Goal: Register for event/course

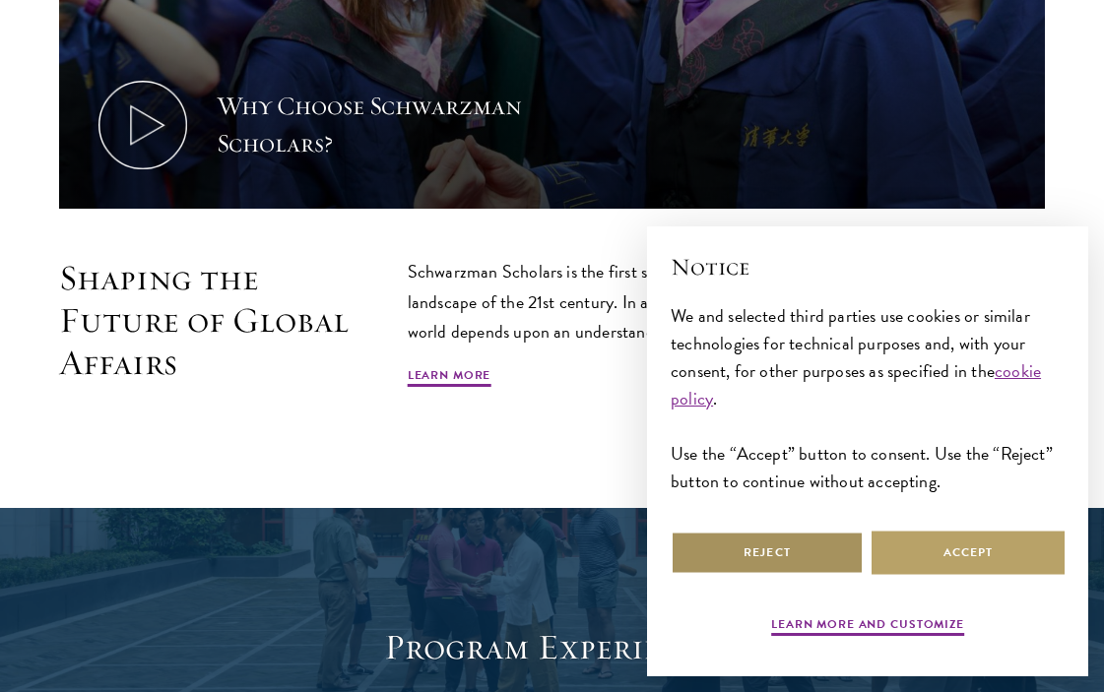
click at [797, 542] on button "Reject" at bounding box center [767, 553] width 193 height 44
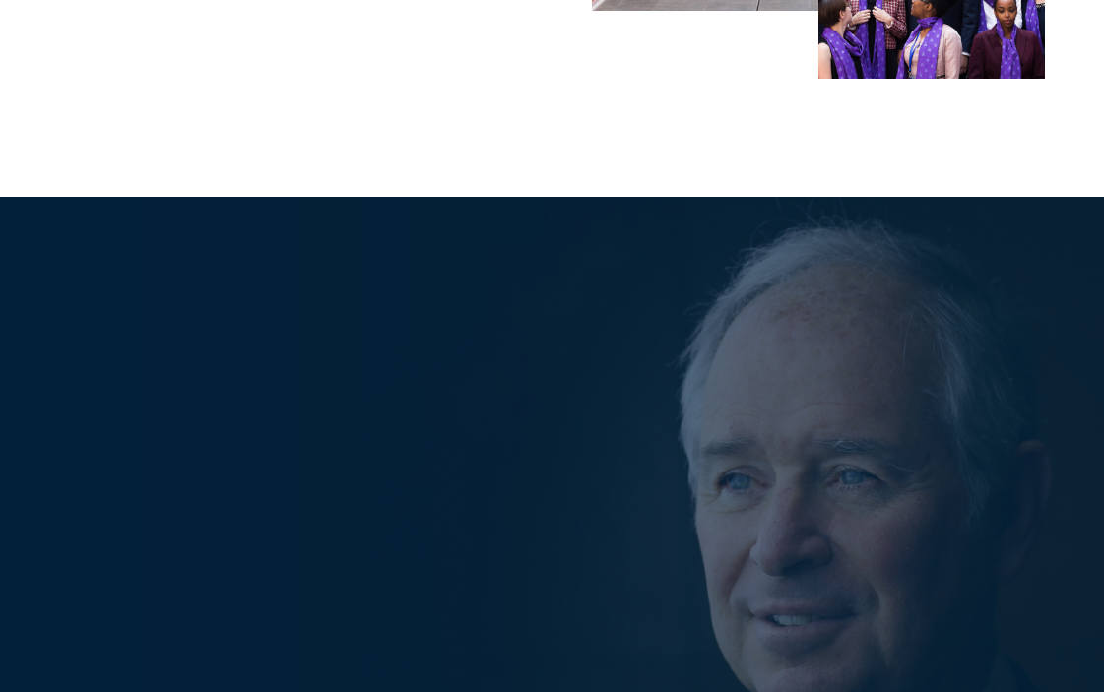
scroll to position [3569, 0]
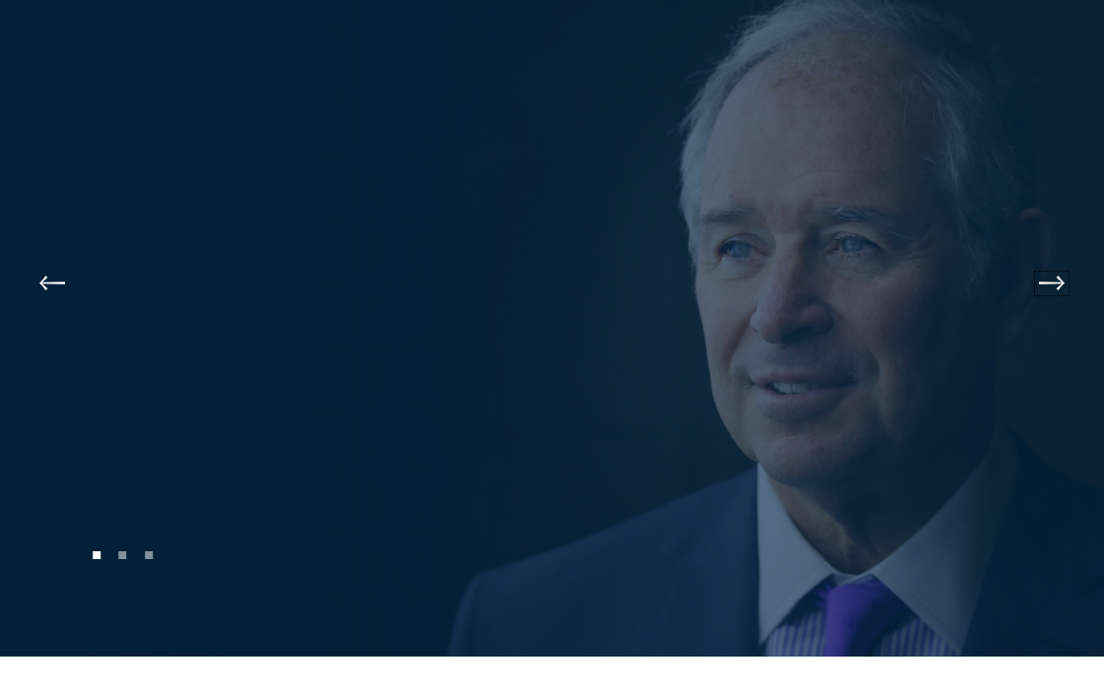
click at [1051, 283] on button at bounding box center [1051, 283] width 65 height 55
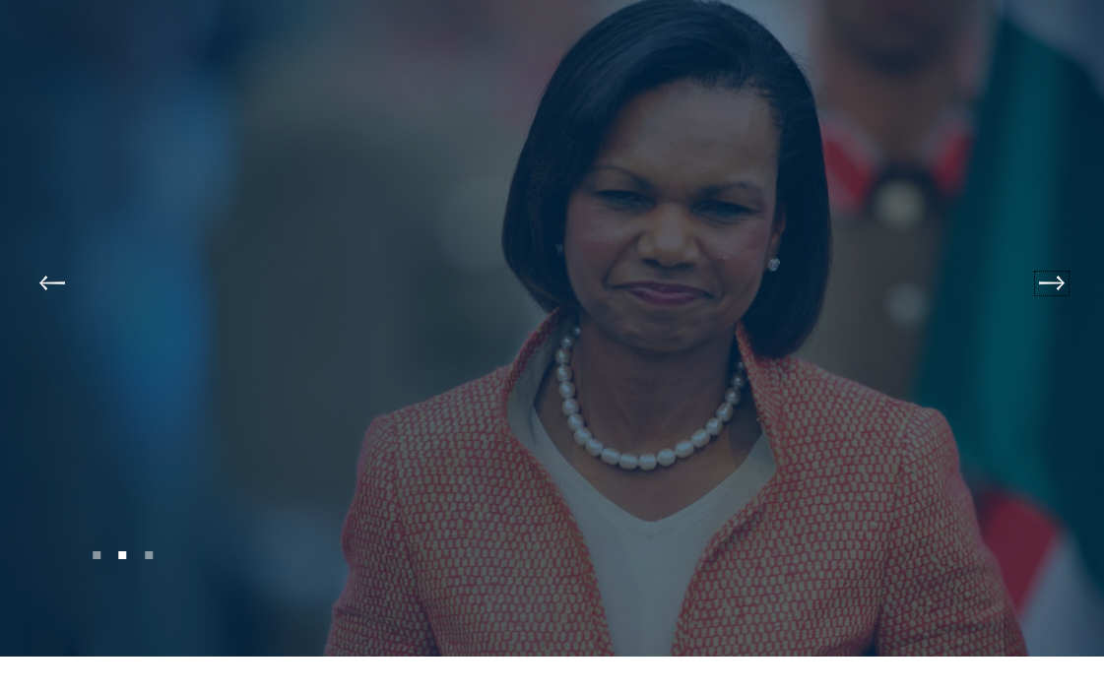
click at [1051, 283] on button at bounding box center [1051, 283] width 65 height 55
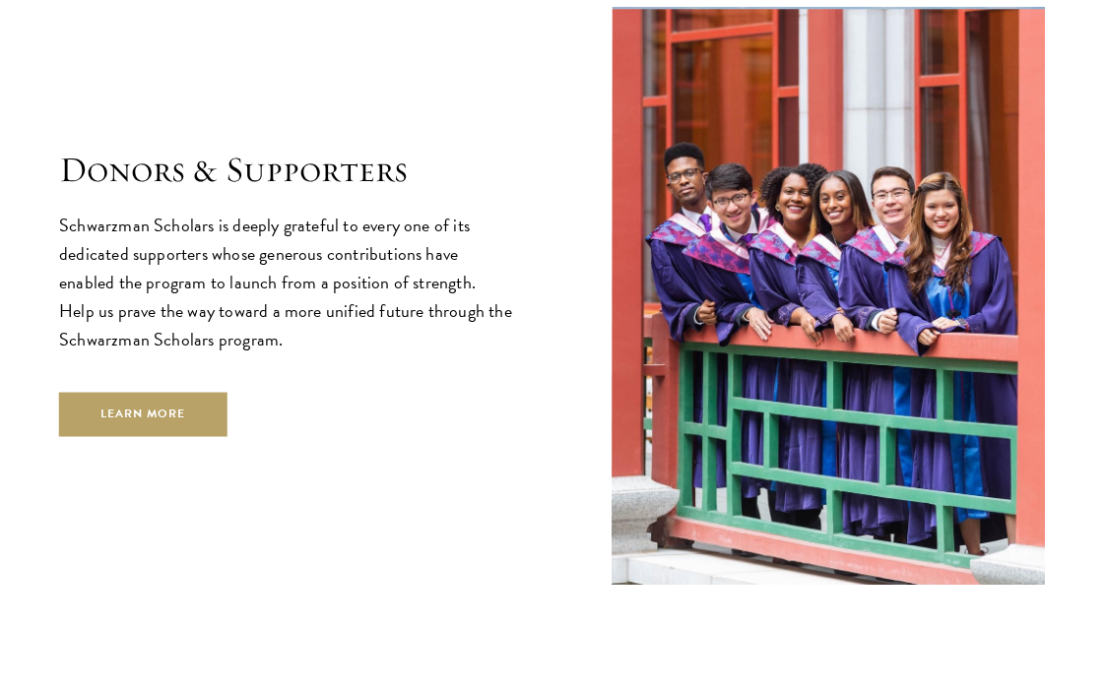
scroll to position [5010, 0]
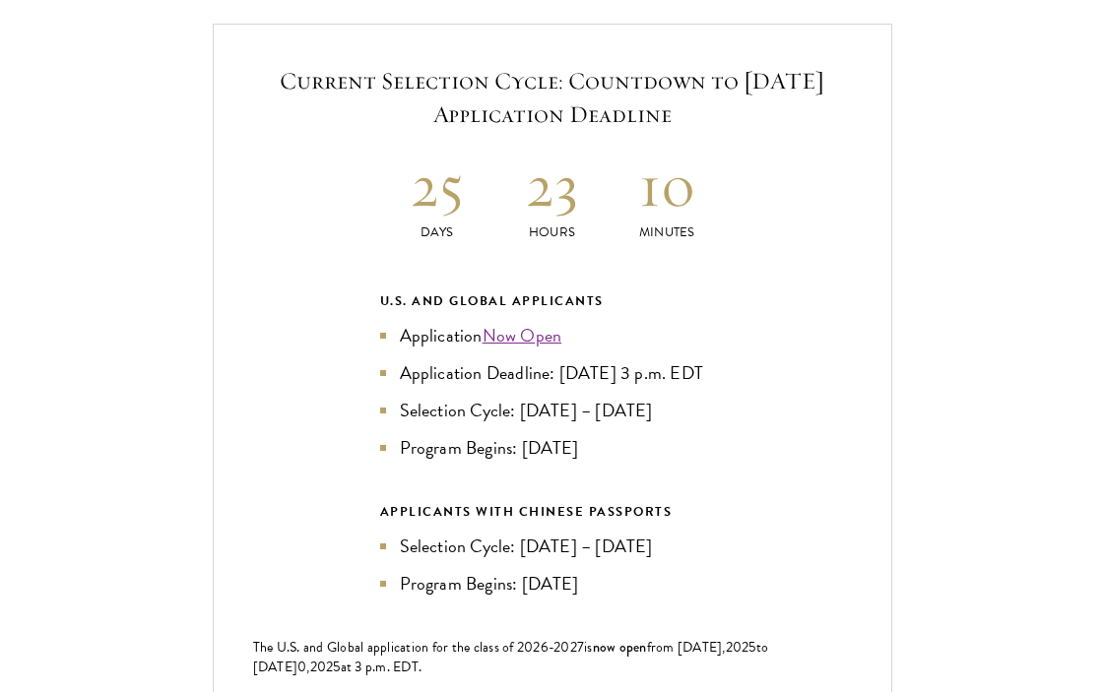
scroll to position [4107, 0]
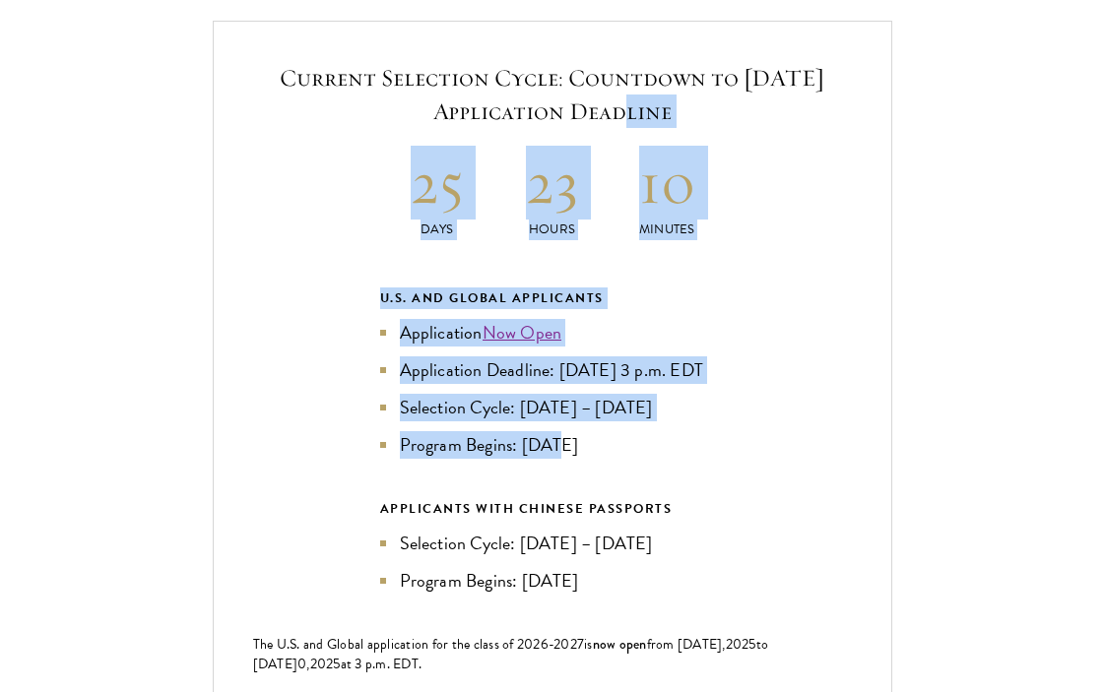
drag, startPoint x: 526, startPoint y: 97, endPoint x: 548, endPoint y: 478, distance: 381.8
click at [550, 480] on div "Current Selection Cycle: Countdown to September 10, 2025 Application Deadline 2…" at bounding box center [553, 414] width 680 height 786
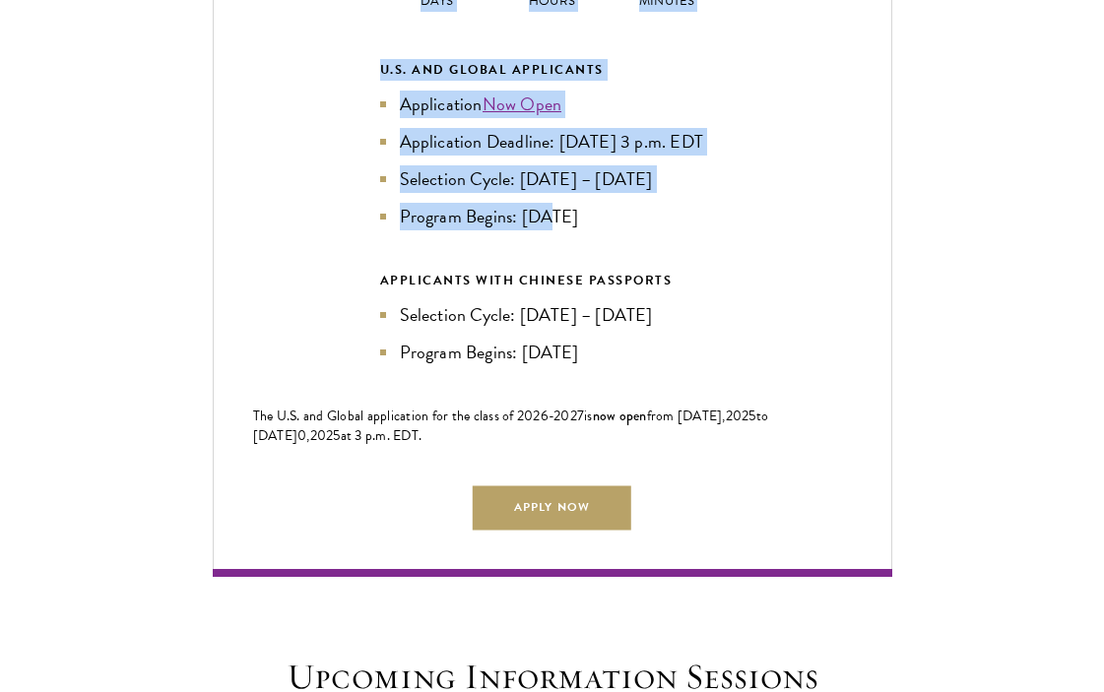
scroll to position [4371, 0]
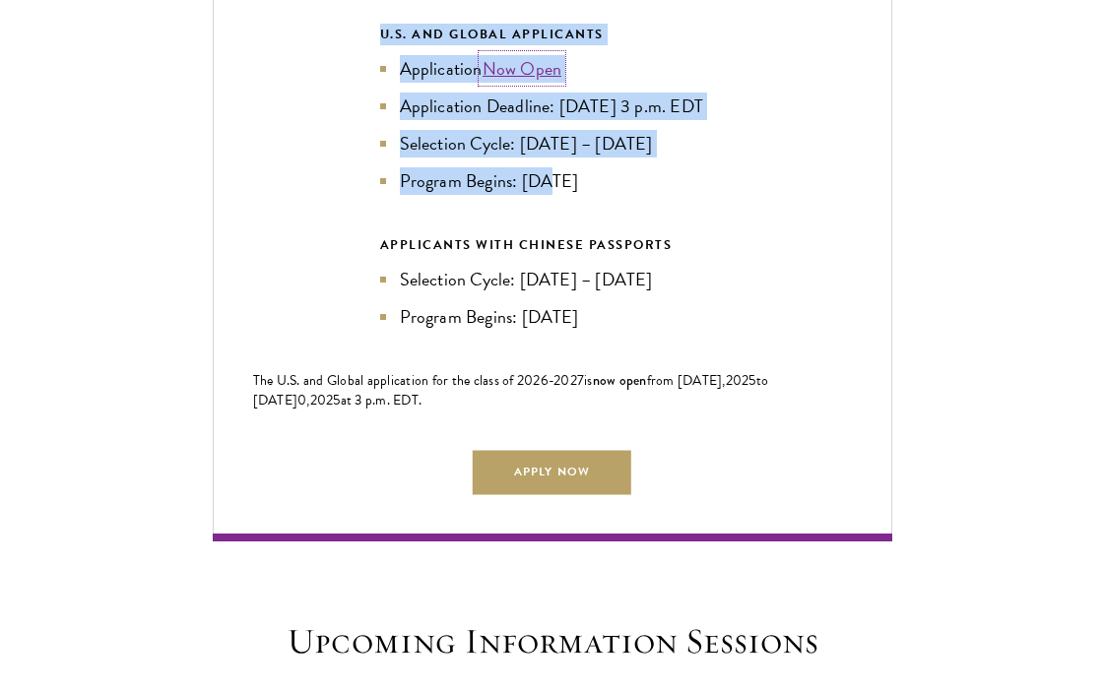
click at [520, 65] on link "Now Open" at bounding box center [523, 68] width 80 height 27
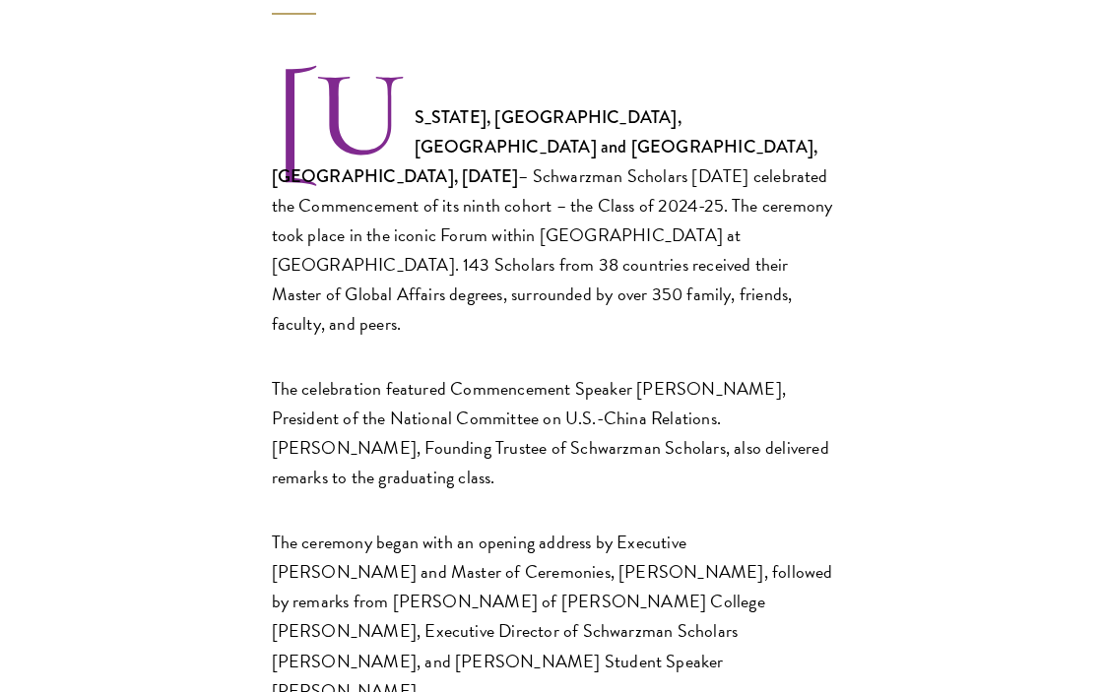
scroll to position [646, 0]
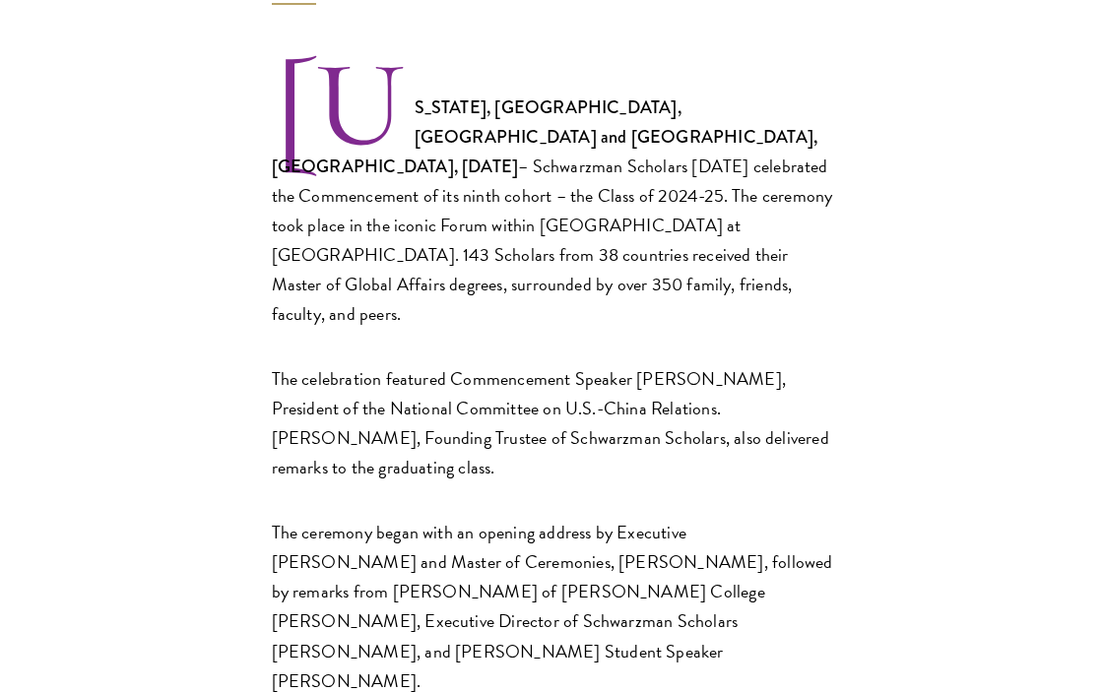
drag, startPoint x: 523, startPoint y: 161, endPoint x: 554, endPoint y: 419, distance: 259.8
click at [552, 417] on p "The celebration featured Commencement Speaker Stephen A. Orlins, President of t…" at bounding box center [552, 423] width 561 height 118
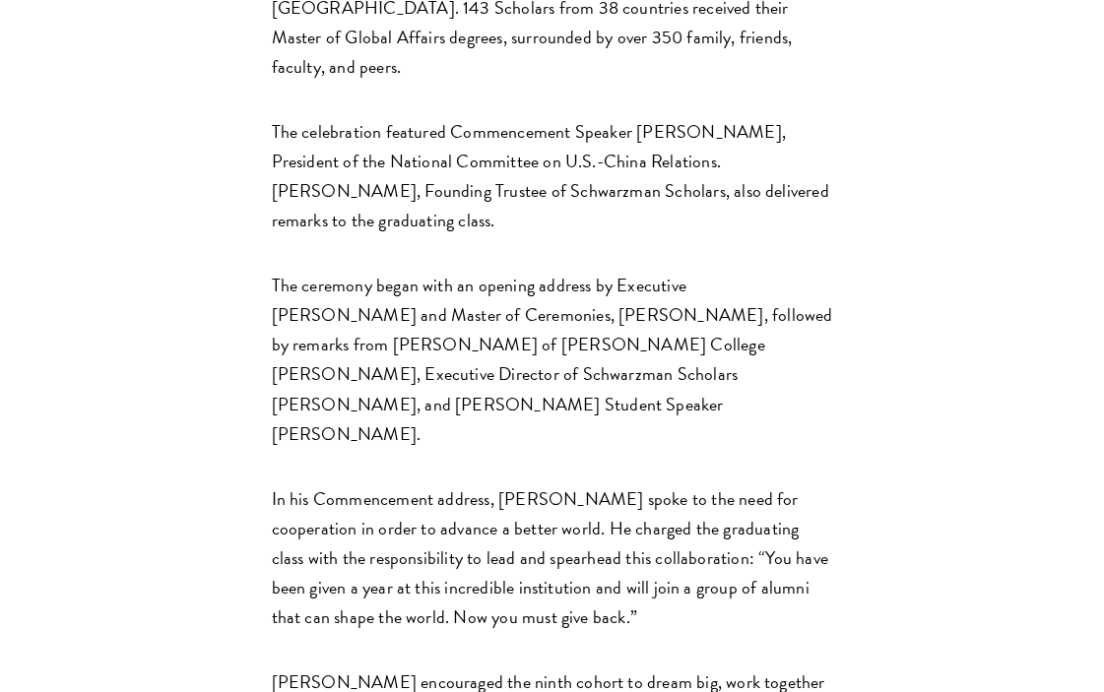
scroll to position [912, 0]
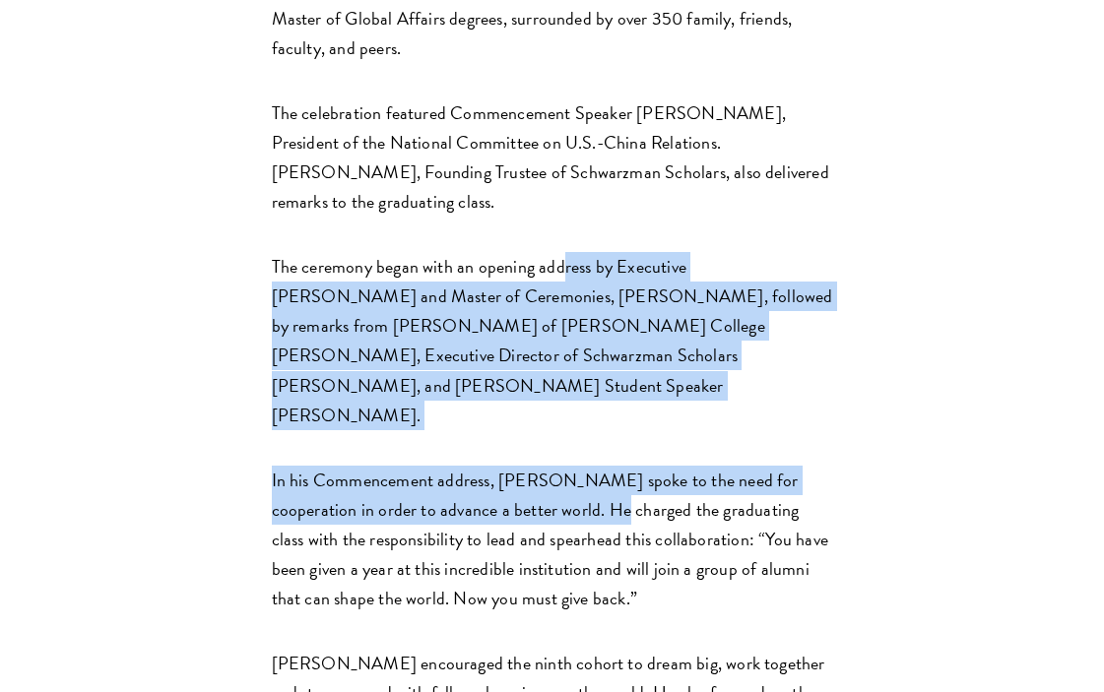
drag, startPoint x: 561, startPoint y: 218, endPoint x: 574, endPoint y: 394, distance: 176.8
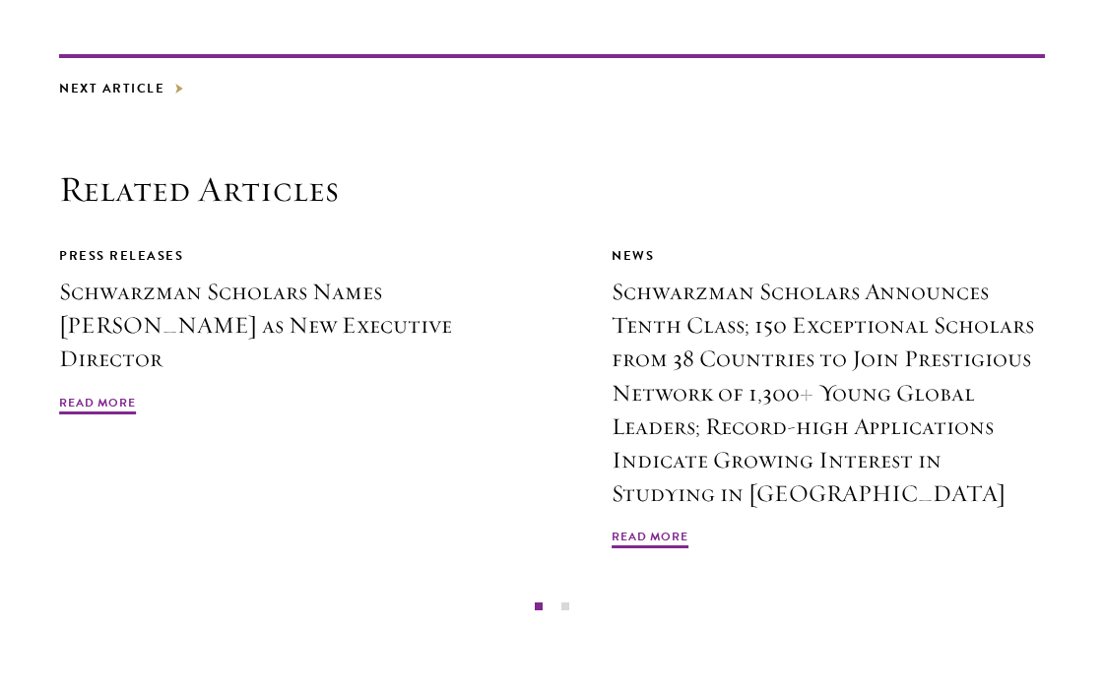
scroll to position [3612, 0]
